Goal: Transaction & Acquisition: Purchase product/service

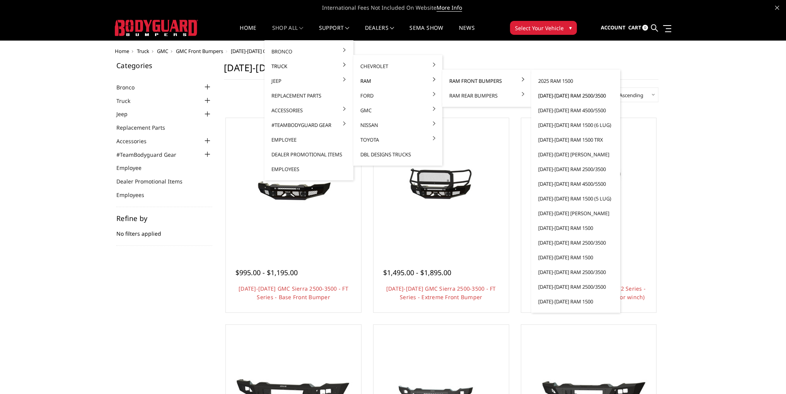
click at [558, 95] on link "[DATE]-[DATE] Ram 2500/3500" at bounding box center [575, 95] width 83 height 15
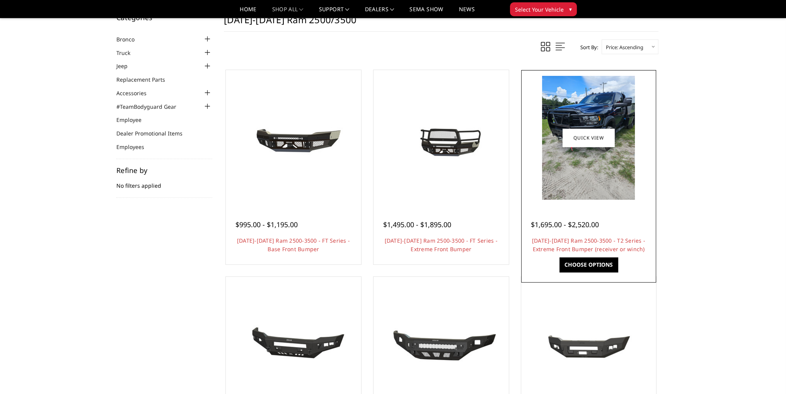
scroll to position [39, 0]
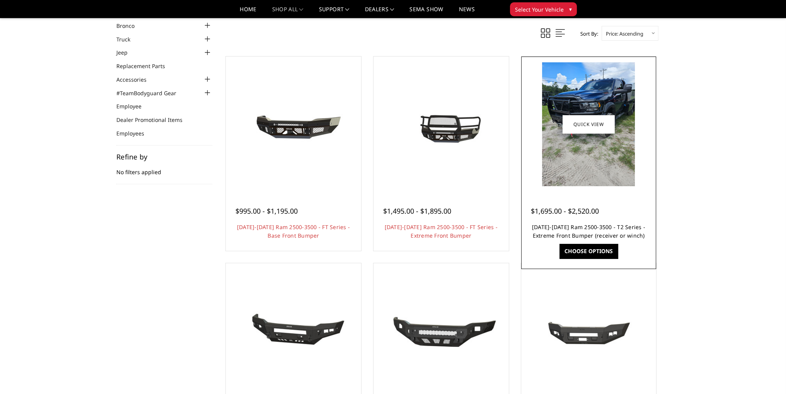
click at [578, 226] on link "[DATE]-[DATE] Ram 2500-3500 - T2 Series - Extreme Front Bumper (receiver or win…" at bounding box center [588, 231] width 113 height 16
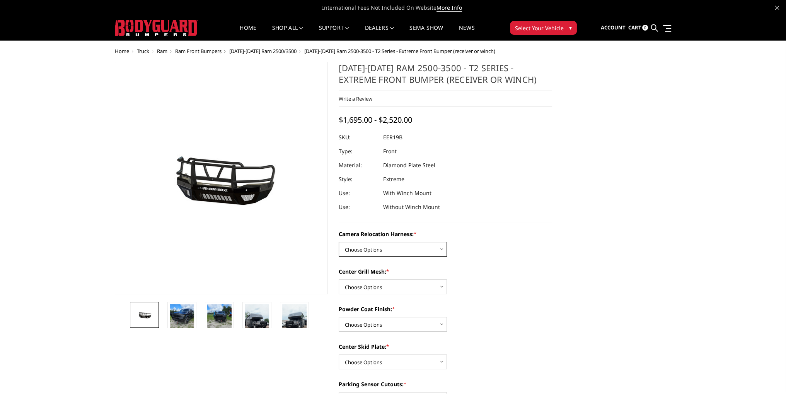
click at [381, 245] on select "Choose Options Without camera harness With camera harness" at bounding box center [393, 249] width 108 height 15
select select "3820"
click at [339, 242] on select "Choose Options Without camera harness With camera harness" at bounding box center [393, 249] width 108 height 15
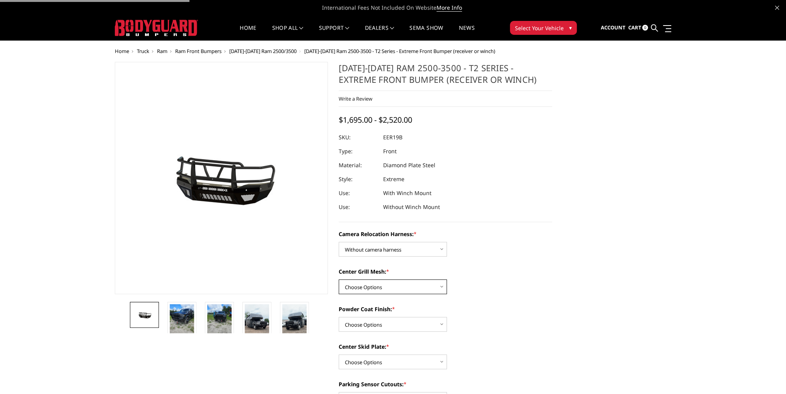
click at [366, 283] on select "Choose Options Without expanded metal With expanded metal" at bounding box center [393, 286] width 108 height 15
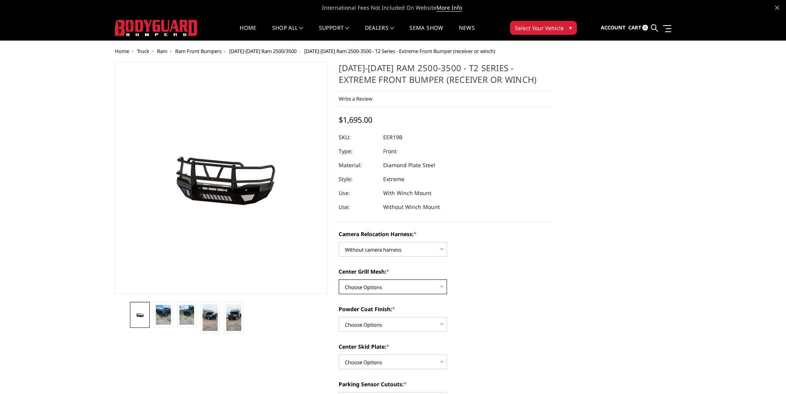
select select "3818"
click at [339, 279] on select "Choose Options Without expanded metal With expanded metal" at bounding box center [393, 286] width 108 height 15
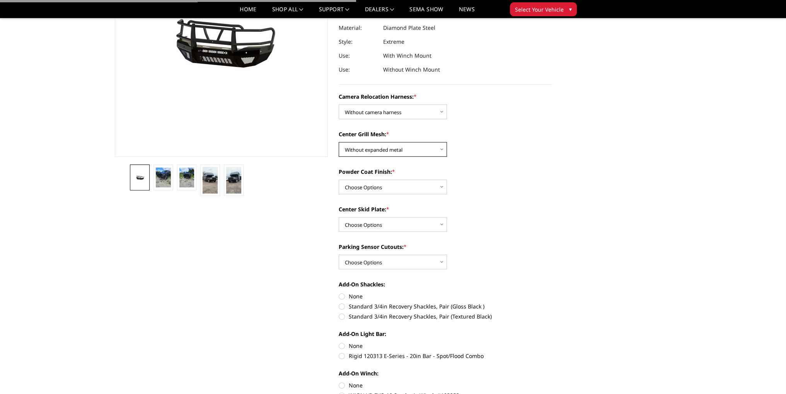
scroll to position [116, 0]
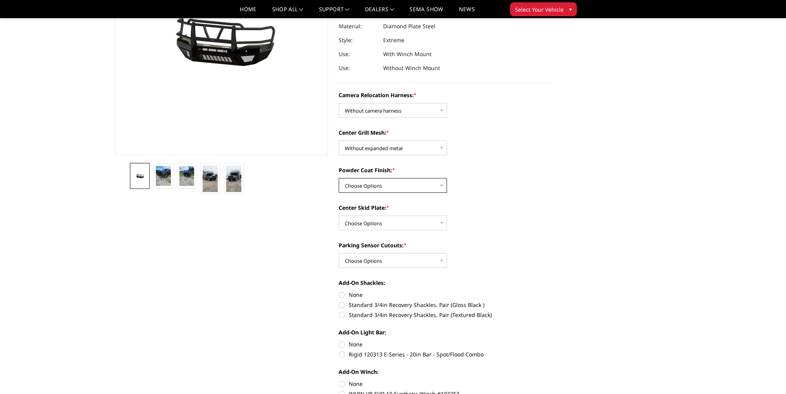
click at [367, 189] on select "Choose Options Textured Black Powder Coat Gloss Black Powder Coat Bare Metal" at bounding box center [393, 185] width 108 height 15
select select "3814"
click at [339, 178] on select "Choose Options Textured Black Powder Coat Gloss Black Powder Coat Bare Metal" at bounding box center [393, 185] width 108 height 15
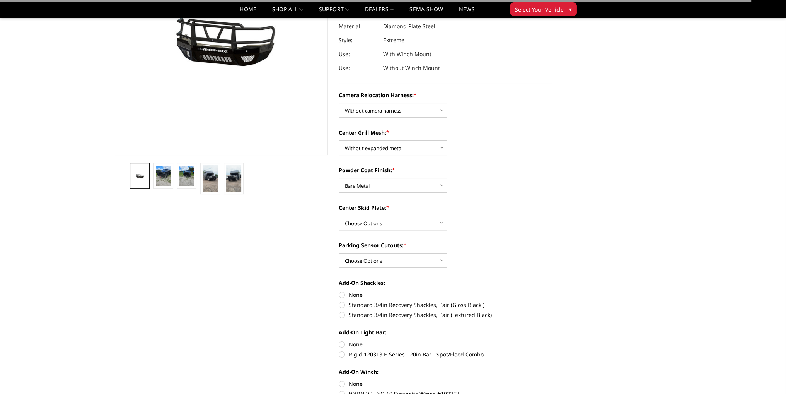
click at [363, 224] on select "Choose Options Winch Mount Skid Plate Standard Skid Plate (included) 2" Receive…" at bounding box center [393, 222] width 108 height 15
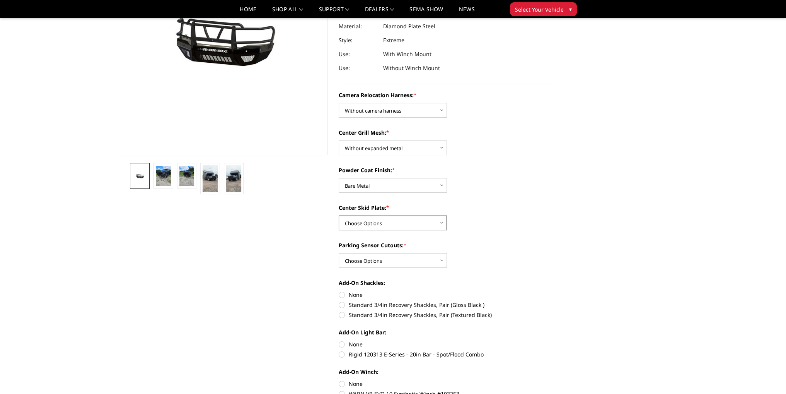
select select "3813"
click at [339, 215] on select "Choose Options Winch Mount Skid Plate Standard Skid Plate (included) 2" Receive…" at bounding box center [393, 222] width 108 height 15
click at [362, 258] on select "Choose Options Yes - With Parking Sensor Cutouts" at bounding box center [393, 260] width 108 height 15
select select "3810"
click at [339, 253] on select "Choose Options Yes - With Parking Sensor Cutouts" at bounding box center [393, 260] width 108 height 15
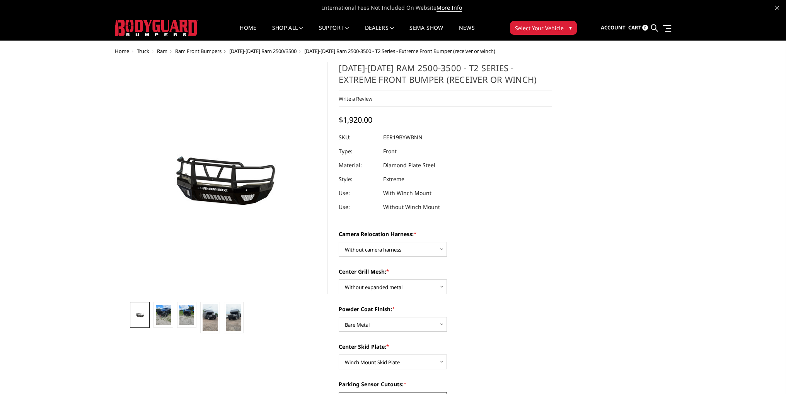
scroll to position [0, 0]
drag, startPoint x: 761, startPoint y: 60, endPoint x: 743, endPoint y: 56, distance: 18.5
click at [242, 27] on link "Home" at bounding box center [248, 32] width 17 height 15
